Goal: Task Accomplishment & Management: Manage account settings

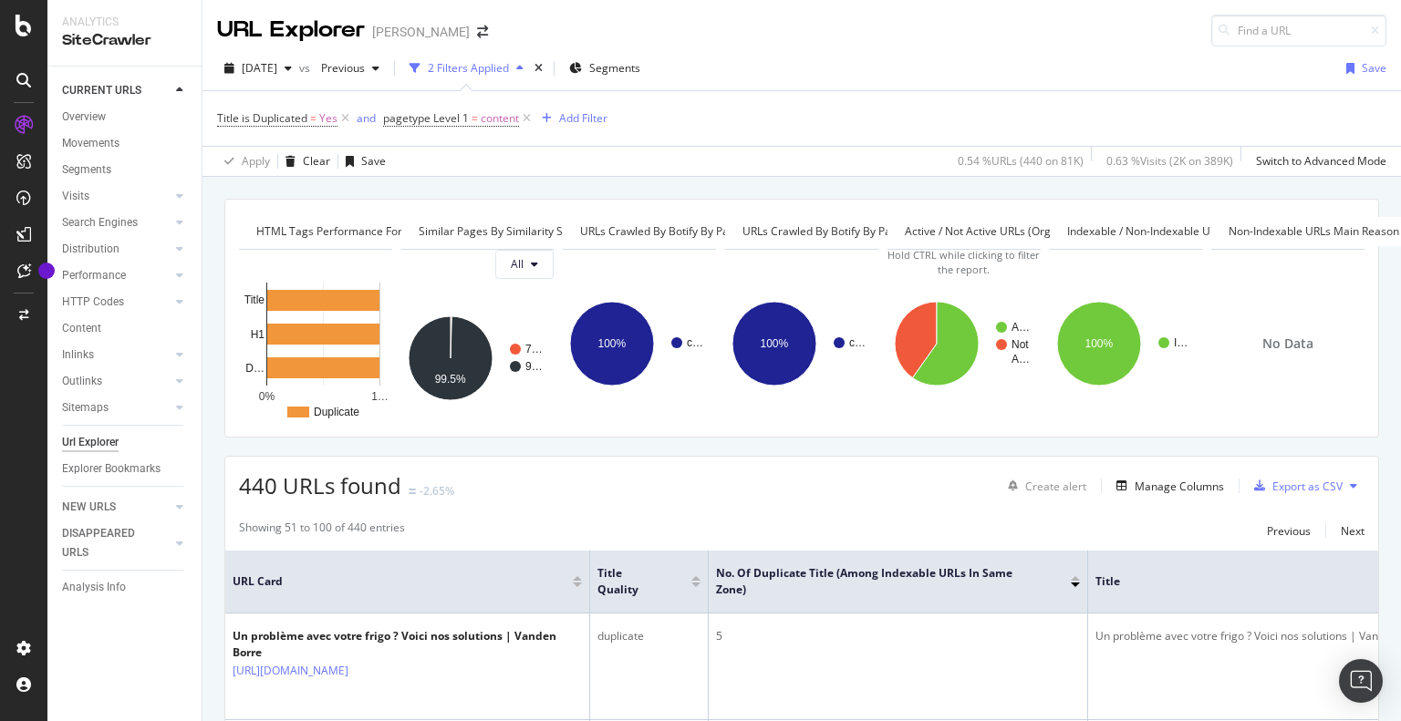
scroll to position [274, 0]
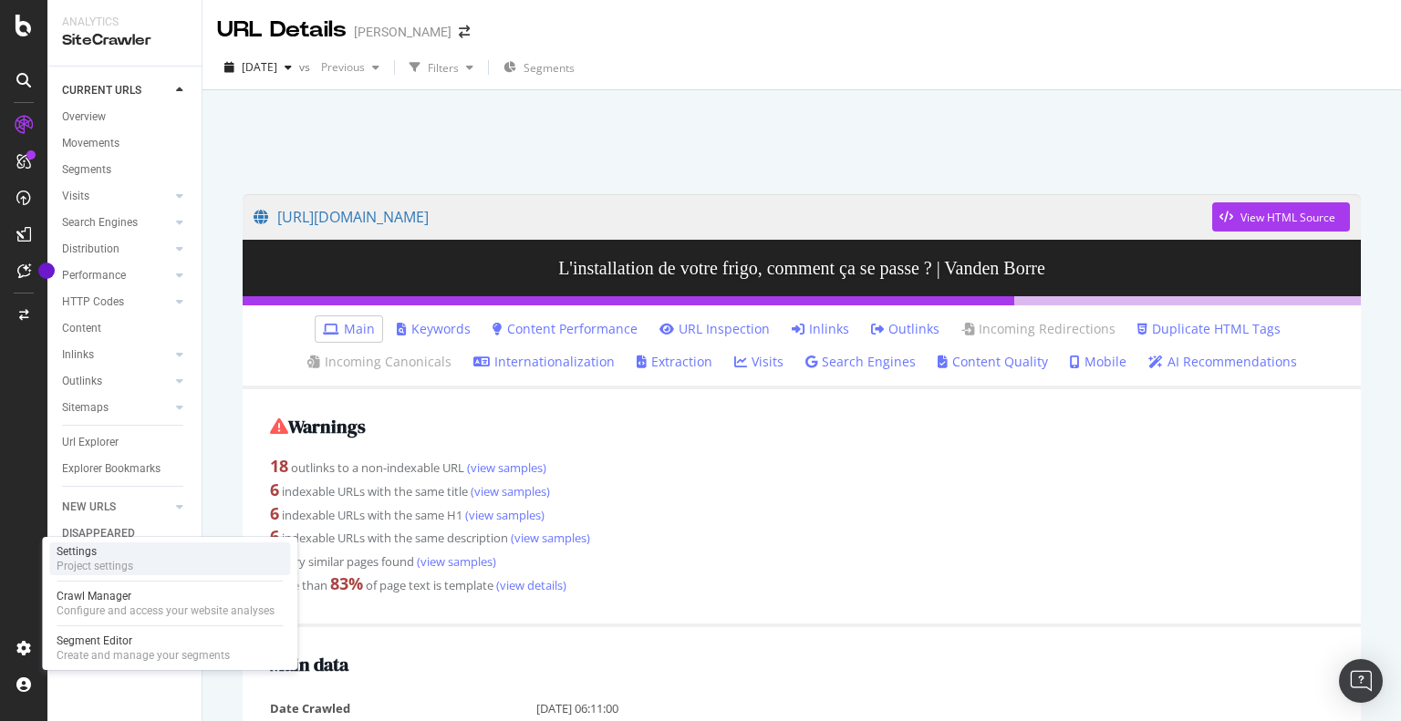
click at [99, 566] on div "Project settings" at bounding box center [95, 566] width 77 height 15
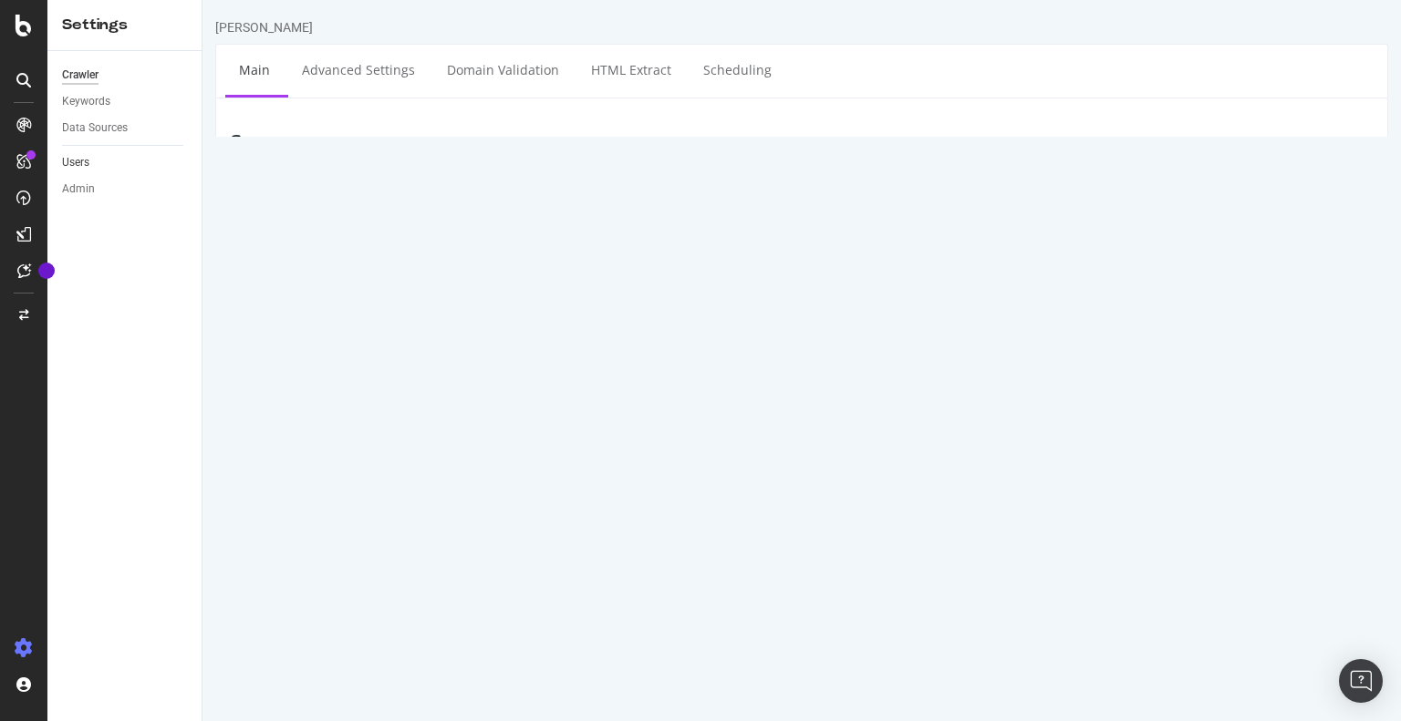
click at [124, 160] on link "Users" at bounding box center [125, 162] width 127 height 19
